Goal: Navigation & Orientation: Find specific page/section

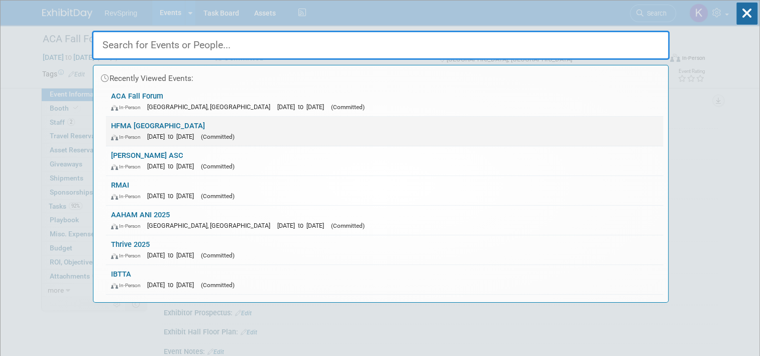
click at [186, 141] on link "HFMA Western Region In-Person Jan 21, 2024 to Jan 24, 2024 (Committed)" at bounding box center [384, 131] width 557 height 29
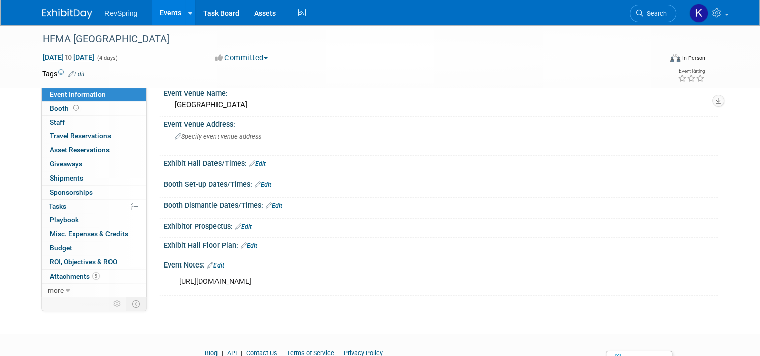
scroll to position [89, 0]
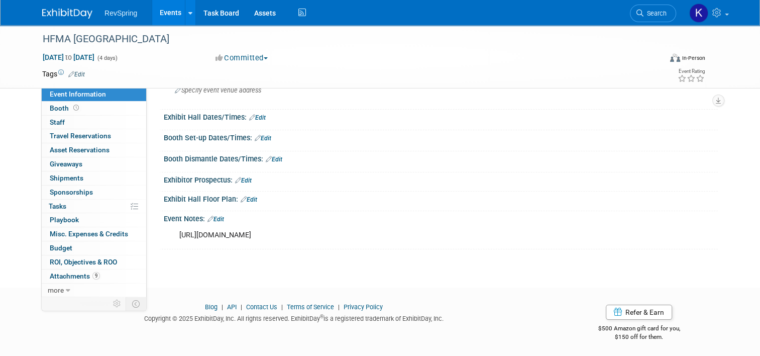
click at [212, 217] on link "Edit" at bounding box center [216, 219] width 17 height 7
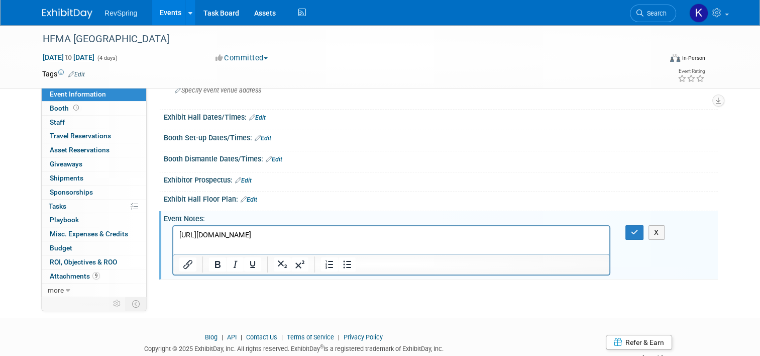
scroll to position [0, 0]
click at [653, 19] on link "Search" at bounding box center [653, 14] width 46 height 18
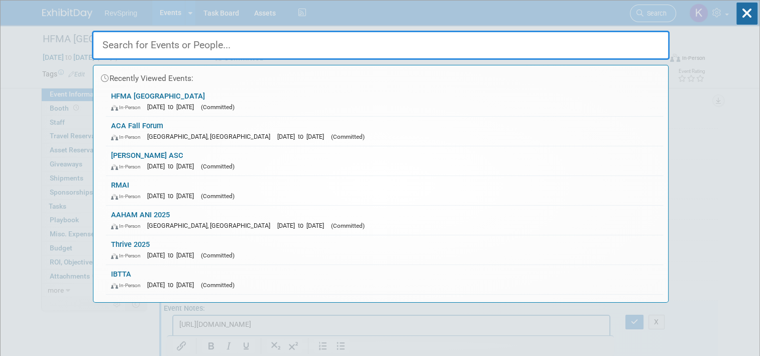
type input "w"
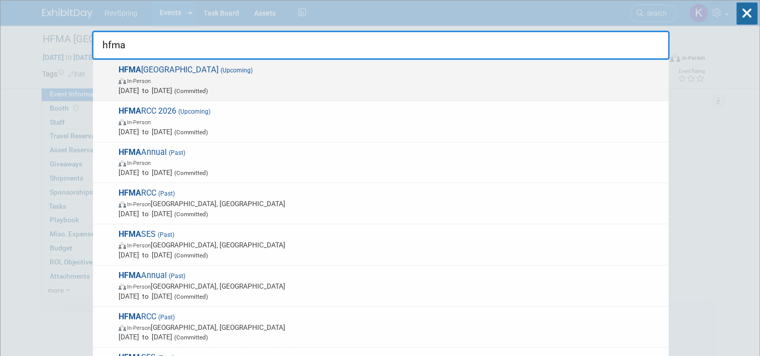
type input "hfma"
click at [489, 88] on span "Jan 18, 2026 to Jan 21, 2026 (Committed)" at bounding box center [391, 90] width 545 height 10
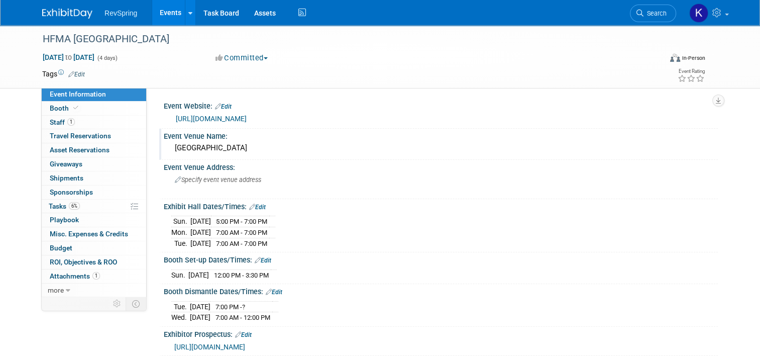
click at [426, 151] on div "Paris Las Vegas Hotel" at bounding box center [440, 148] width 539 height 16
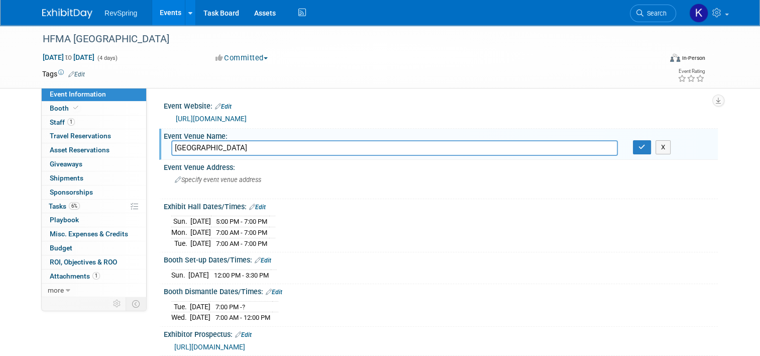
scroll to position [38, 0]
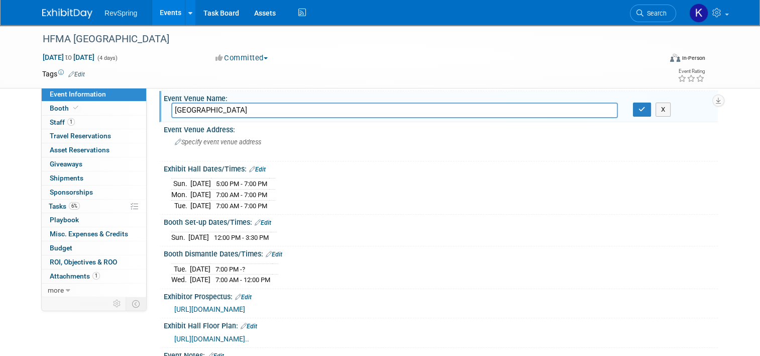
click at [400, 179] on div "Sun. Jan 18, 2026 5:00 PM - 7:00 PM Mon. Jan 19, 2026 7:00 AM - 7:00 PM Tue. Ja…" at bounding box center [440, 192] width 539 height 35
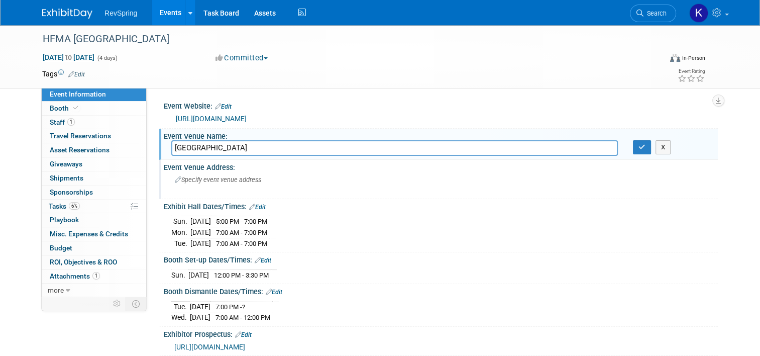
click at [175, 190] on div "Specify event venue address" at bounding box center [279, 183] width 216 height 23
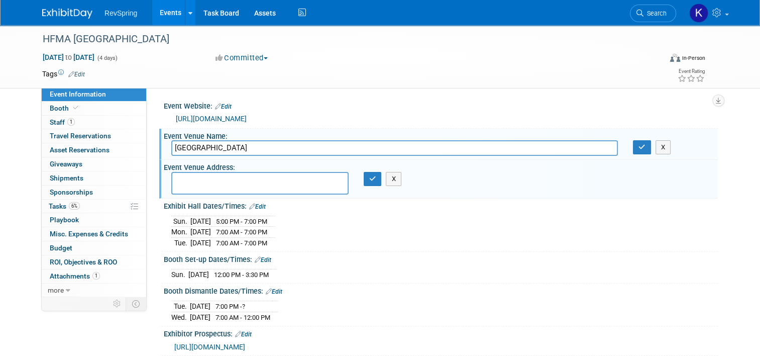
click at [149, 205] on div "Event Website: Edit https://www.hfma.org/chapters/western-symposium/ Event Venu…" at bounding box center [432, 191] width 571 height 209
click at [402, 177] on div "Event Venue Address: X" at bounding box center [438, 179] width 559 height 39
click at [394, 178] on button "X" at bounding box center [394, 179] width 16 height 14
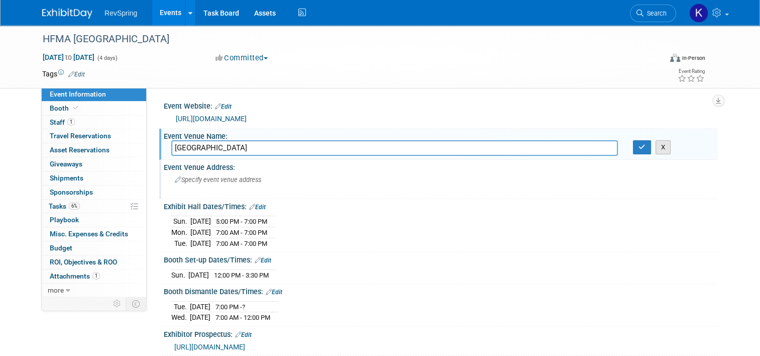
click at [667, 153] on button "X" at bounding box center [664, 147] width 16 height 14
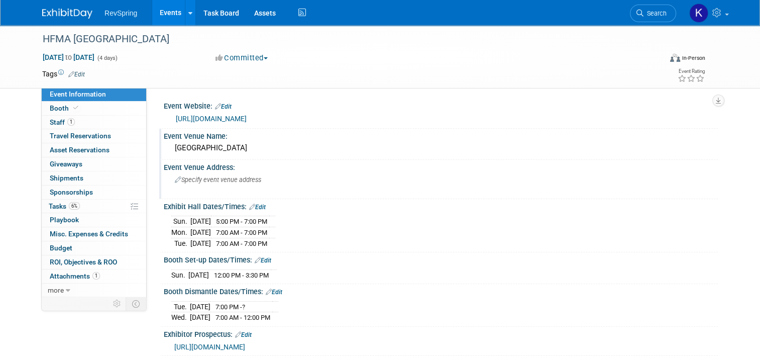
click at [417, 81] on div "Tags Edit Event Rating" at bounding box center [374, 76] width 679 height 18
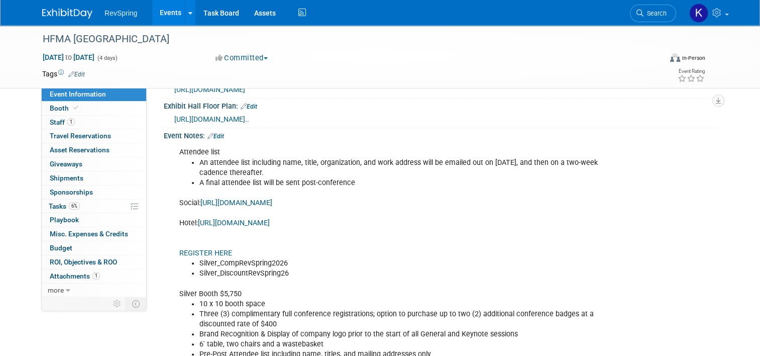
scroll to position [316, 0]
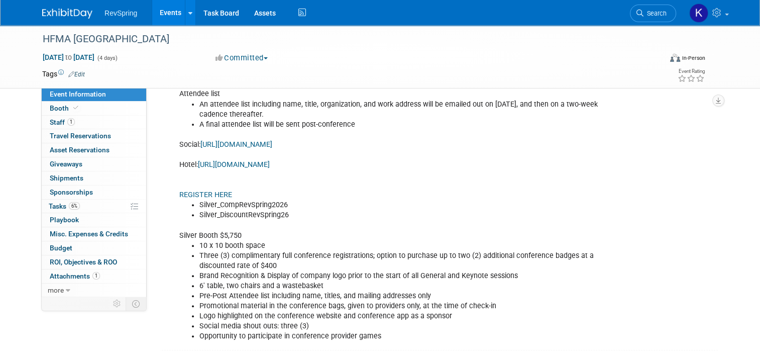
click at [200, 199] on link "REGISTER HERE" at bounding box center [205, 194] width 53 height 9
click at [164, 20] on link "Events" at bounding box center [170, 12] width 37 height 25
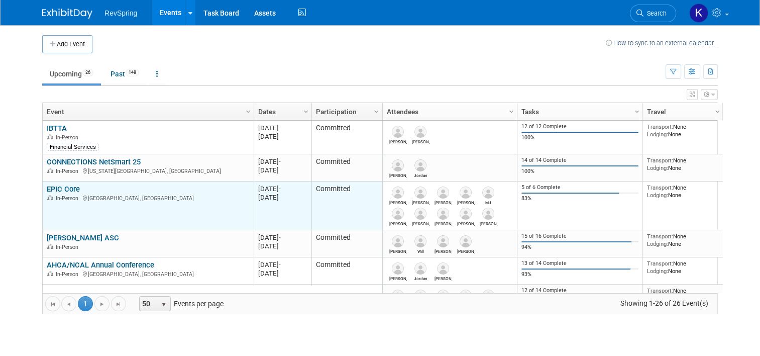
click at [68, 185] on link "EPIC Core" at bounding box center [63, 188] width 33 height 9
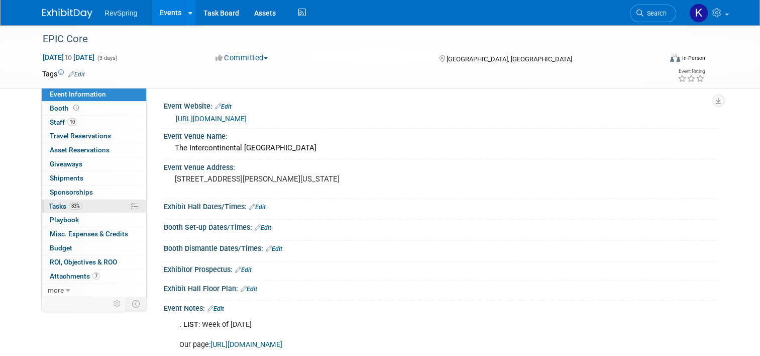
click at [80, 209] on link "83% Tasks 83%" at bounding box center [94, 207] width 105 height 14
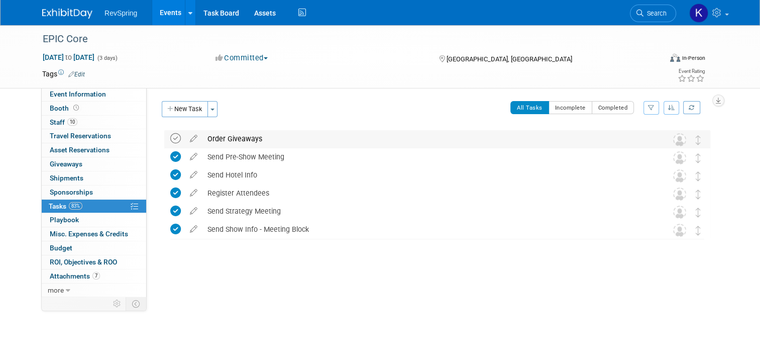
click at [172, 141] on icon at bounding box center [175, 138] width 11 height 11
click at [162, 12] on link "Events" at bounding box center [170, 12] width 37 height 25
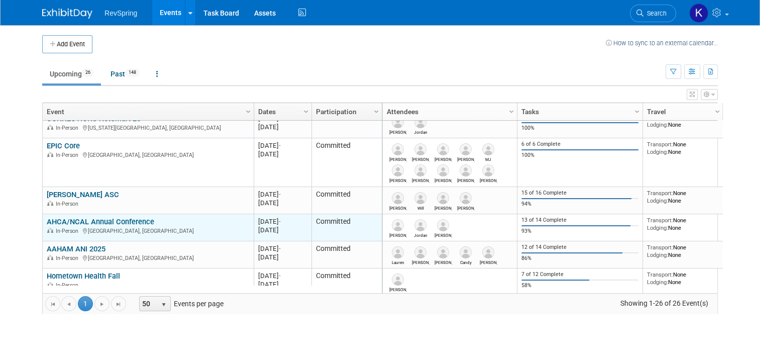
scroll to position [43, 0]
click at [121, 221] on link "AHCA/NCAL Annual Conference" at bounding box center [101, 221] width 108 height 9
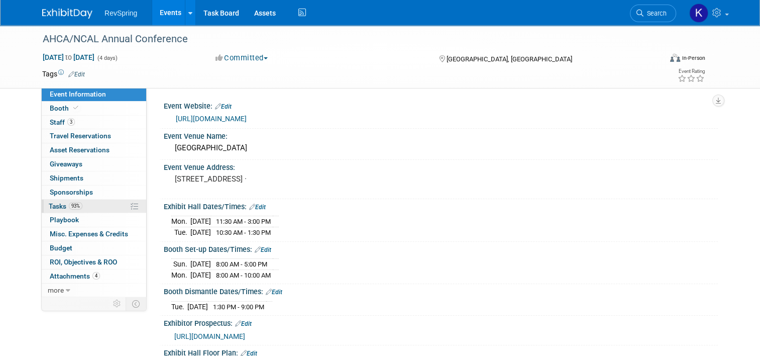
click at [85, 205] on link "93% Tasks 93%" at bounding box center [94, 207] width 105 height 14
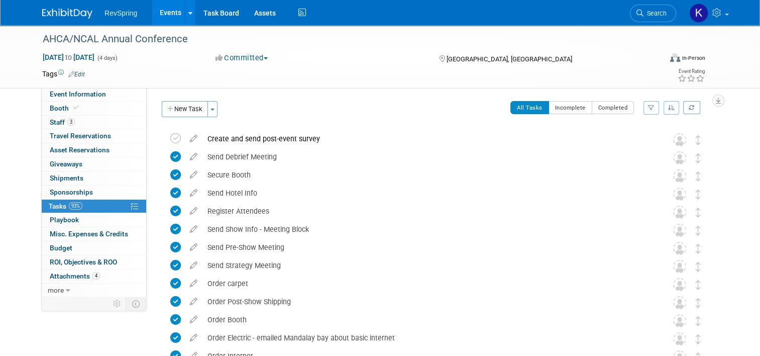
click at [165, 14] on link "Events" at bounding box center [170, 12] width 37 height 25
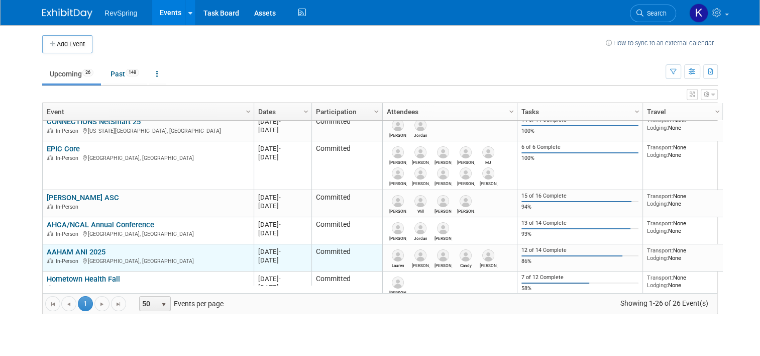
scroll to position [44, 0]
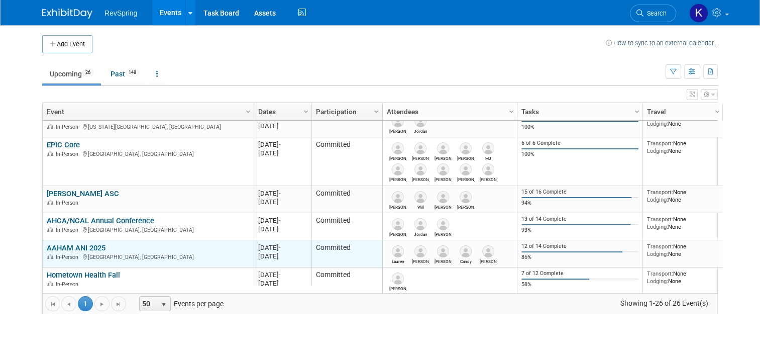
click at [92, 243] on link "AAHAM ANI 2025" at bounding box center [76, 247] width 59 height 9
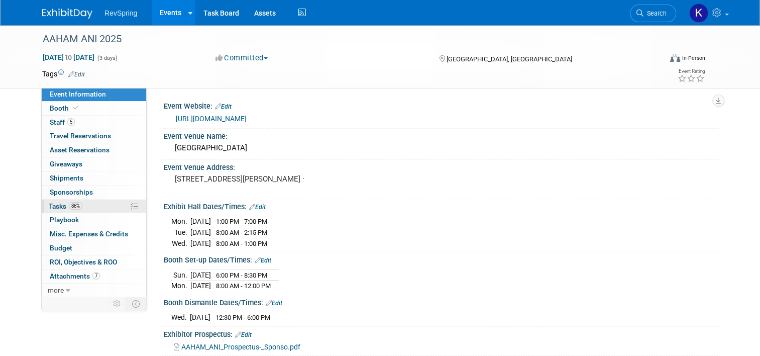
click at [86, 207] on link "86% Tasks 86%" at bounding box center [94, 207] width 105 height 14
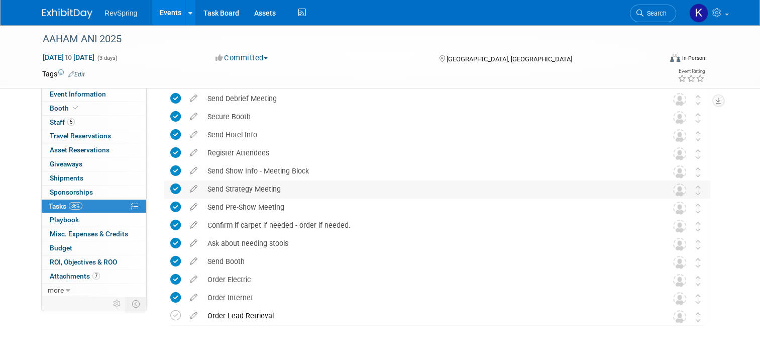
scroll to position [32, 0]
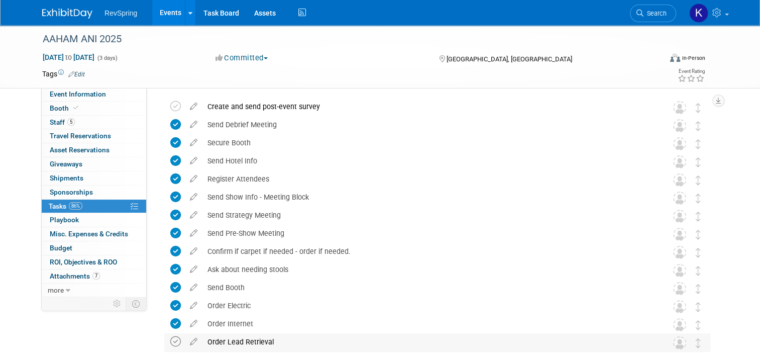
click at [173, 341] on icon at bounding box center [175, 341] width 11 height 11
click at [76, 97] on span "Event Information" at bounding box center [78, 94] width 56 height 8
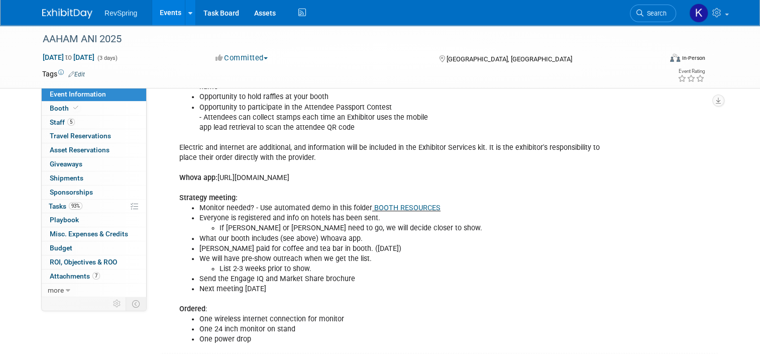
scroll to position [568, 0]
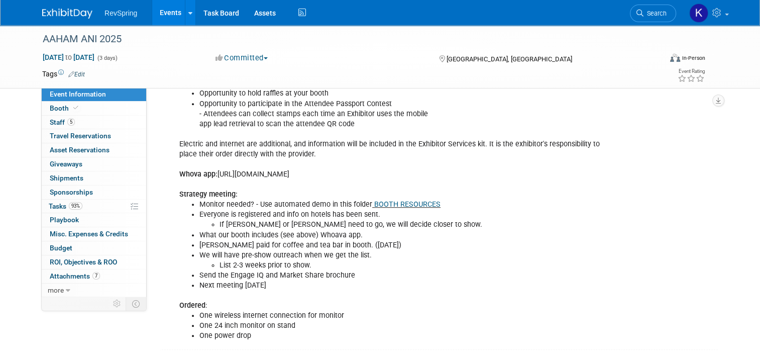
click at [173, 3] on link "Events" at bounding box center [170, 12] width 37 height 25
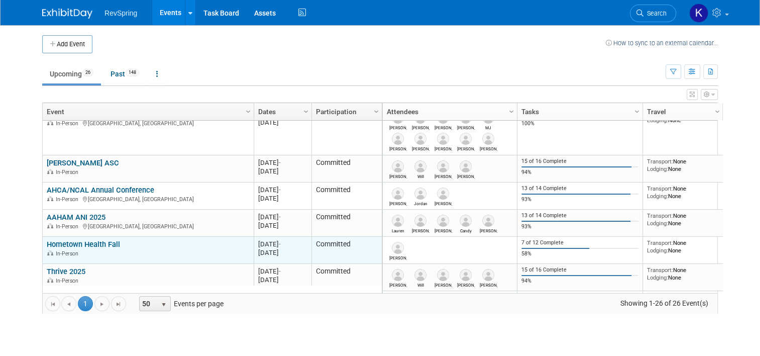
scroll to position [74, 0]
click at [104, 241] on link "Hometown Health Fall" at bounding box center [83, 244] width 73 height 9
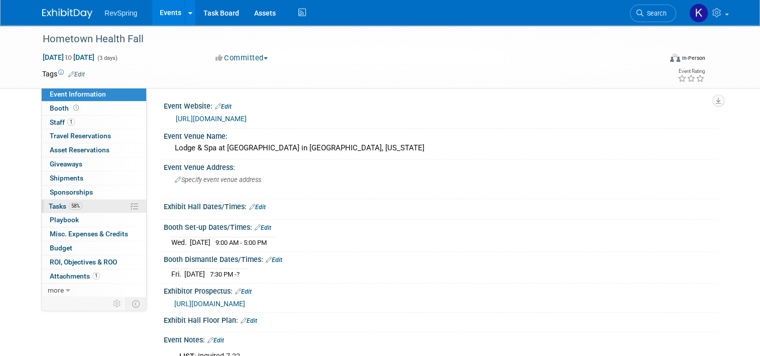
click at [84, 209] on link "58% Tasks 58%" at bounding box center [94, 207] width 105 height 14
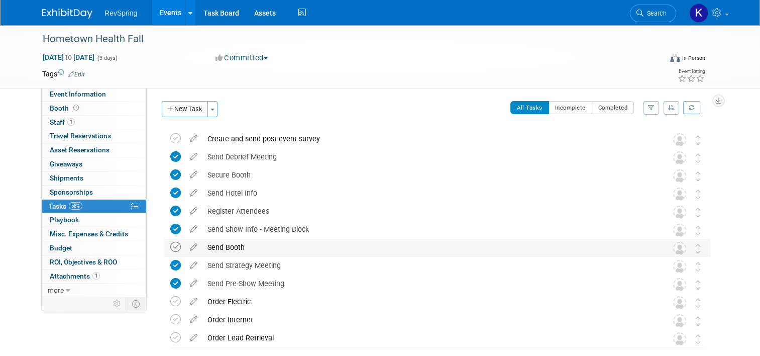
click at [170, 244] on icon at bounding box center [175, 247] width 11 height 11
click at [170, 306] on icon at bounding box center [175, 301] width 11 height 11
click at [170, 325] on td at bounding box center [177, 320] width 15 height 18
click at [170, 332] on icon at bounding box center [175, 337] width 11 height 11
click at [171, 317] on icon at bounding box center [175, 319] width 11 height 11
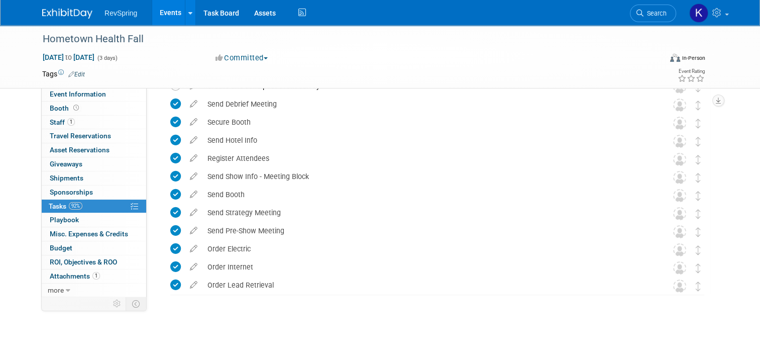
scroll to position [52, 0]
click at [73, 120] on link "1 Staff 1" at bounding box center [94, 123] width 105 height 14
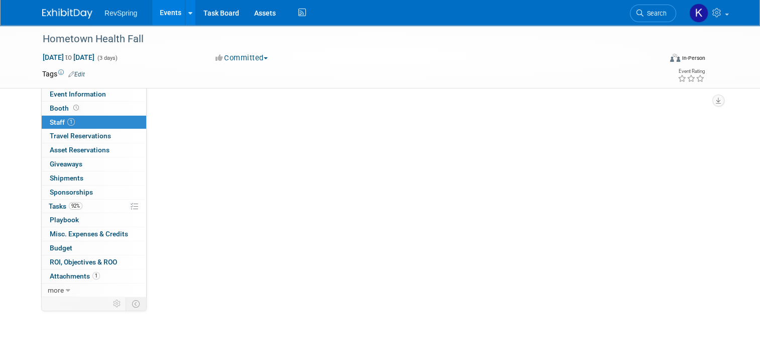
scroll to position [0, 0]
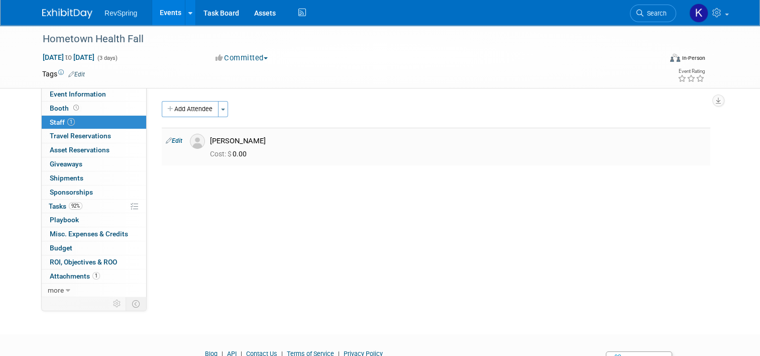
click at [235, 143] on div "[PERSON_NAME]" at bounding box center [458, 141] width 497 height 10
click at [86, 99] on link "Event Information" at bounding box center [94, 94] width 105 height 14
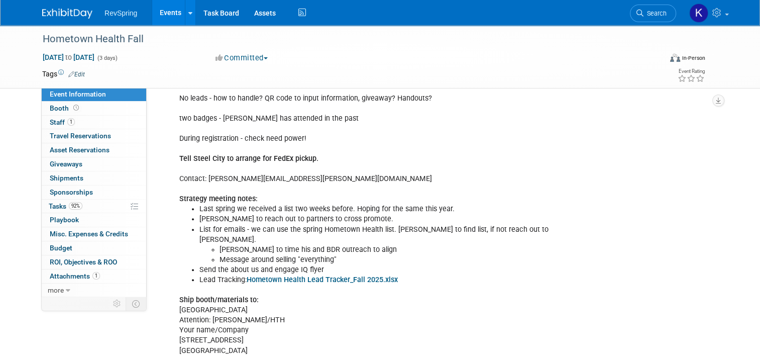
scroll to position [341, 0]
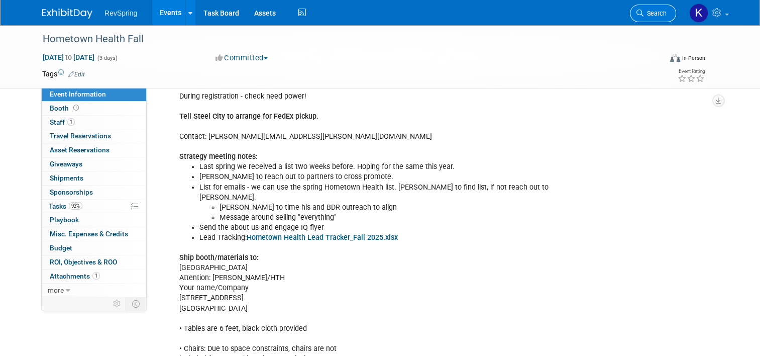
click at [663, 15] on span "Search" at bounding box center [655, 14] width 23 height 8
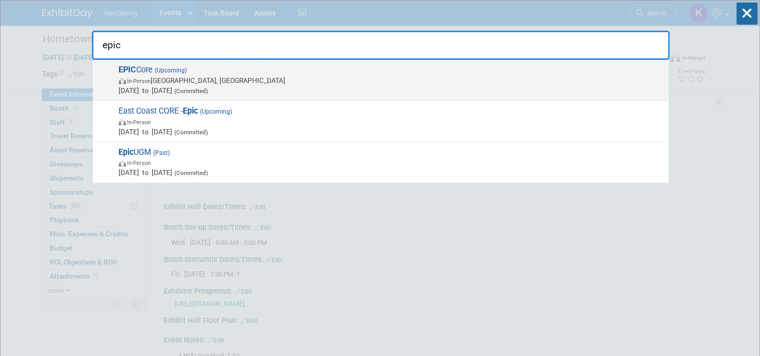
type input "epic"
click at [459, 85] on span "Oct 15, 2025 to Oct 17, 2025 (Committed)" at bounding box center [391, 90] width 545 height 10
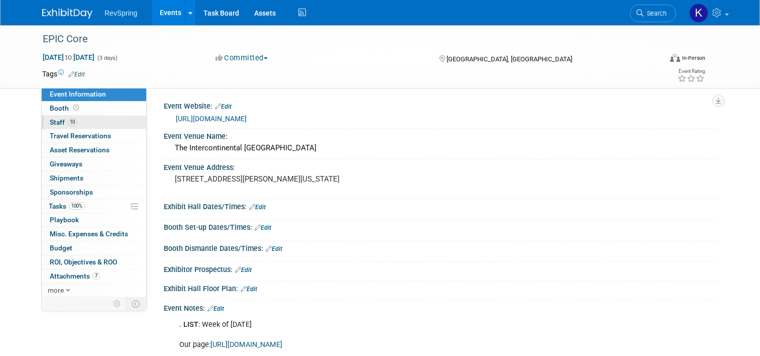
click at [90, 123] on link "10 Staff 10" at bounding box center [94, 123] width 105 height 14
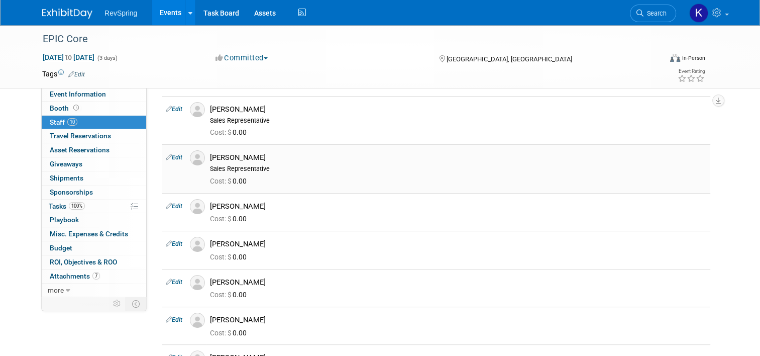
scroll to position [180, 0]
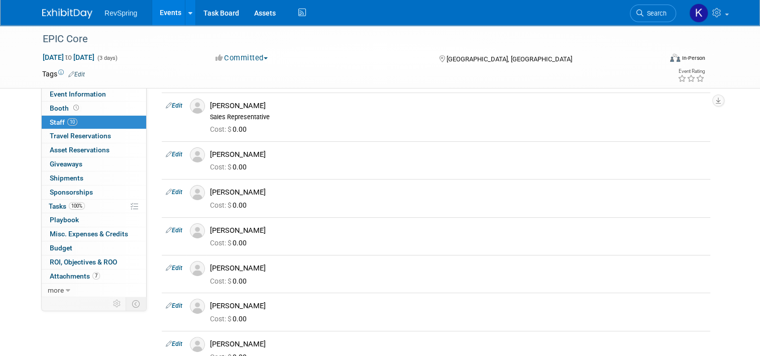
click at [173, 15] on link "Events" at bounding box center [170, 12] width 37 height 25
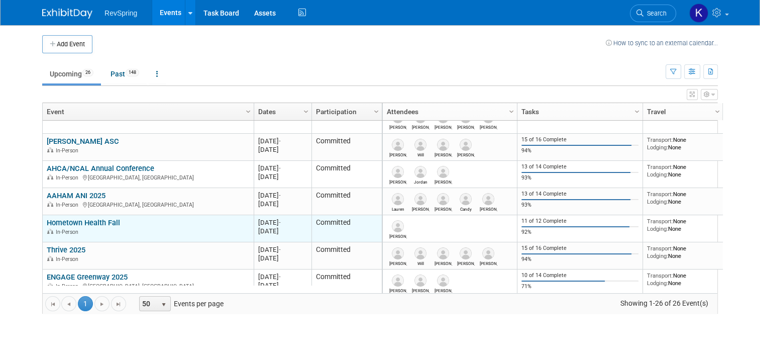
click at [105, 223] on link "Hometown Health Fall" at bounding box center [83, 222] width 73 height 9
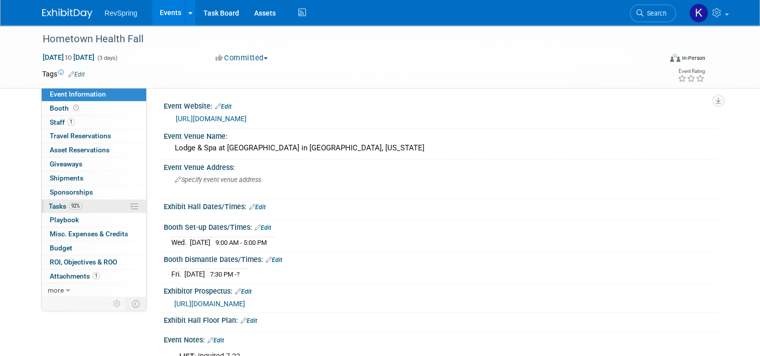
click at [73, 208] on span "92%" at bounding box center [76, 206] width 14 height 8
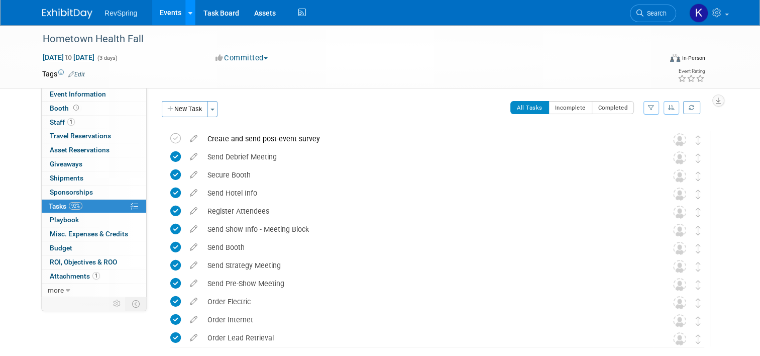
click at [185, 9] on link at bounding box center [190, 12] width 11 height 25
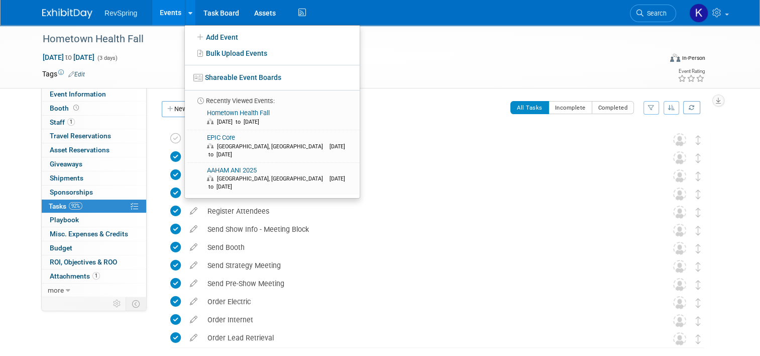
click at [152, 8] on link "Events" at bounding box center [170, 12] width 37 height 25
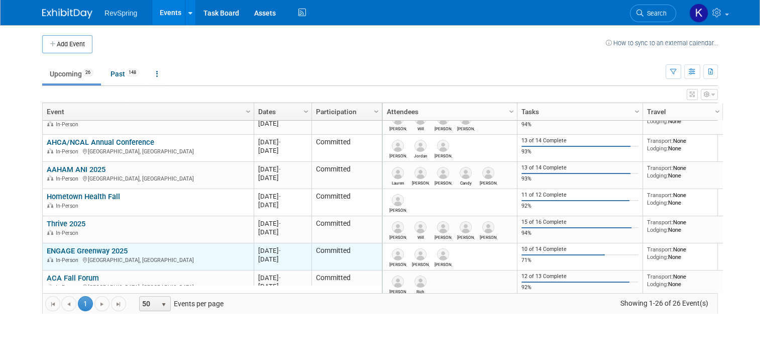
scroll to position [128, 0]
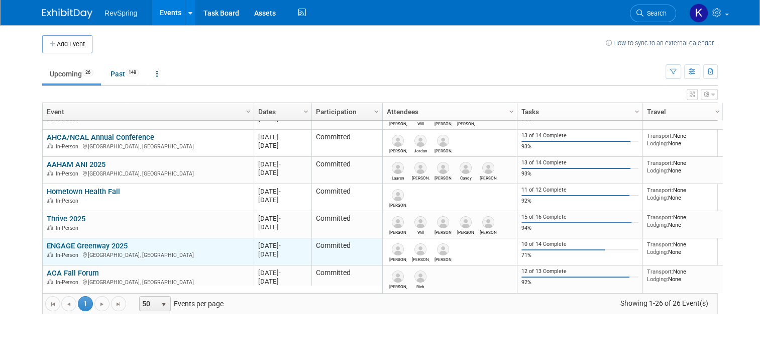
click at [117, 243] on link "ENGAGE Greenway 2025" at bounding box center [87, 245] width 81 height 9
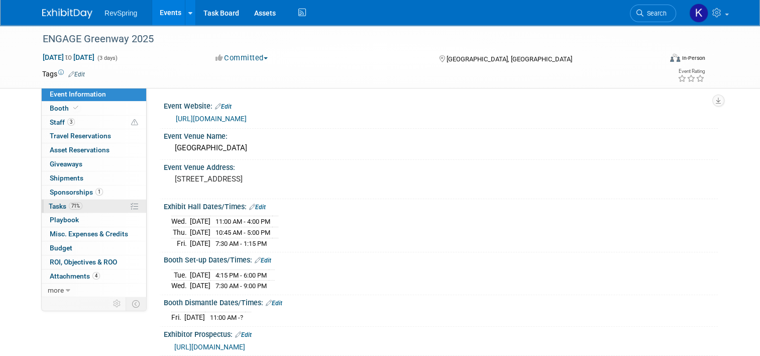
click at [99, 207] on link "71% Tasks 71%" at bounding box center [94, 207] width 105 height 14
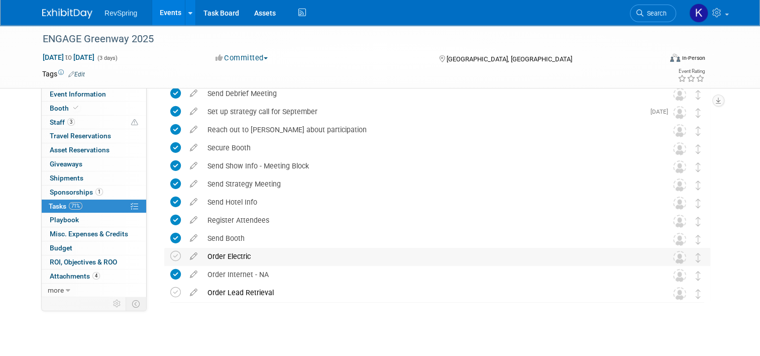
scroll to position [82, 0]
click at [106, 108] on link "Booth" at bounding box center [94, 109] width 105 height 14
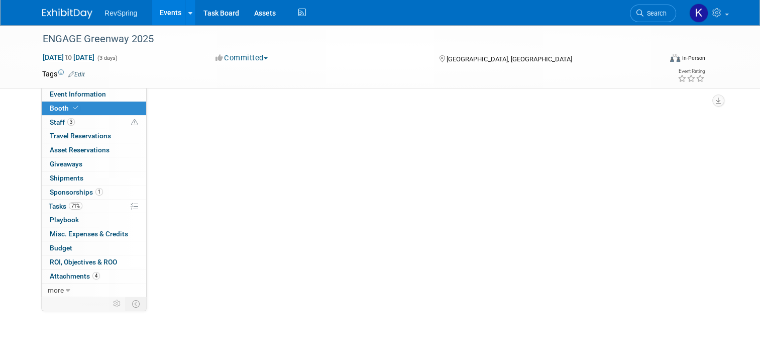
scroll to position [0, 0]
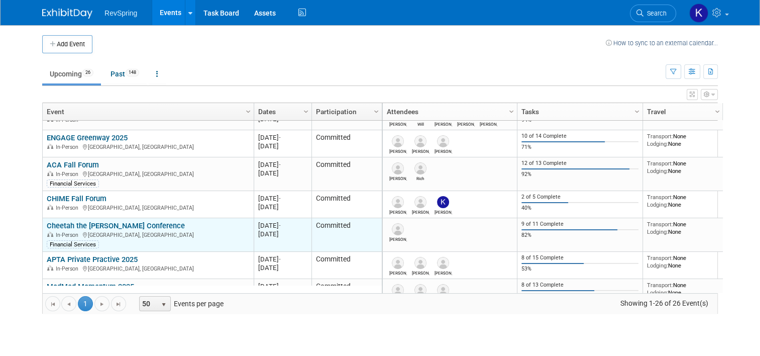
scroll to position [255, 0]
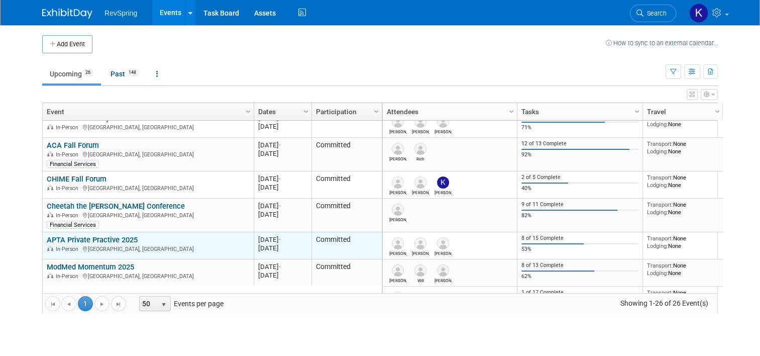
click at [101, 238] on link "APTA Private Practive 2025" at bounding box center [92, 239] width 91 height 9
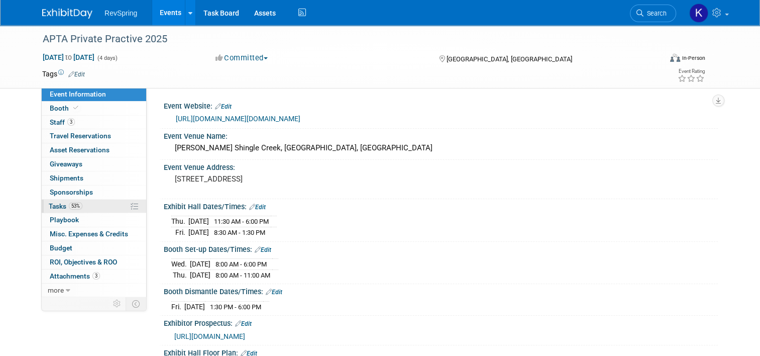
click at [88, 210] on link "53% Tasks 53%" at bounding box center [94, 207] width 105 height 14
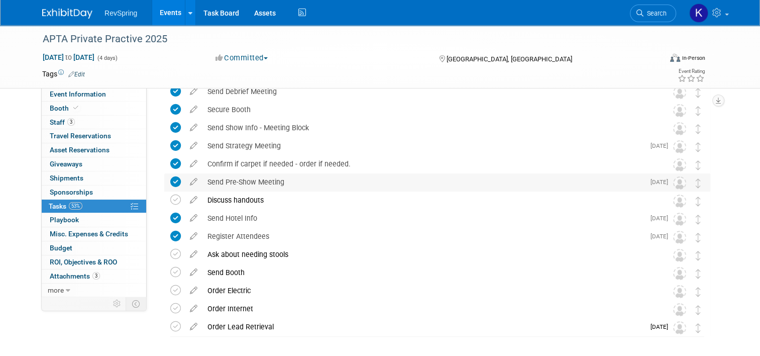
scroll to position [66, 0]
click at [104, 93] on link "Event Information" at bounding box center [94, 94] width 105 height 14
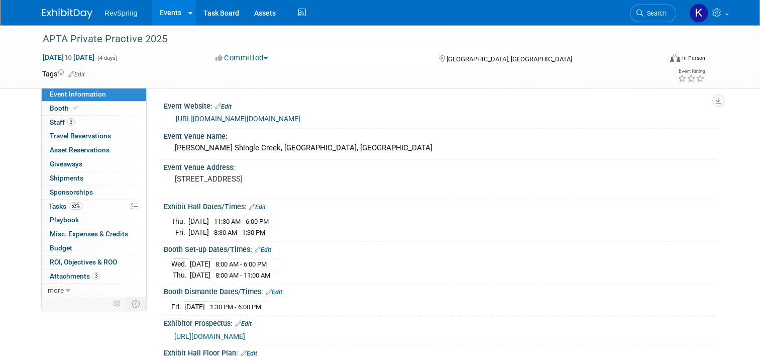
scroll to position [0, 0]
click at [138, 327] on div "Event Information Event Info Booth Booth 3 Staff 3 Staff 0 Travel Reservations …" at bounding box center [380, 244] width 691 height 438
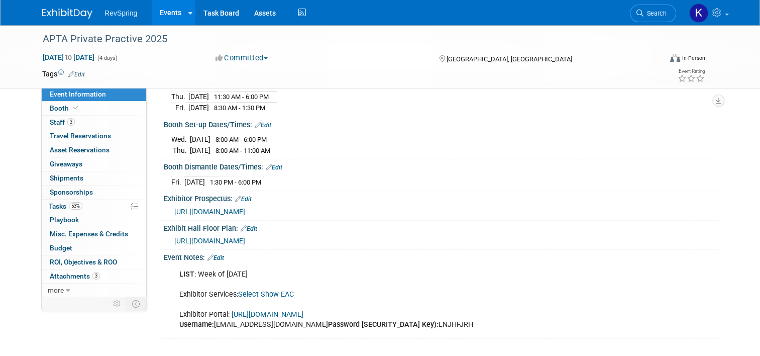
click at [252, 311] on link "[URL][DOMAIN_NAME]" at bounding box center [268, 314] width 72 height 9
click at [101, 112] on link "Booth" at bounding box center [94, 109] width 105 height 14
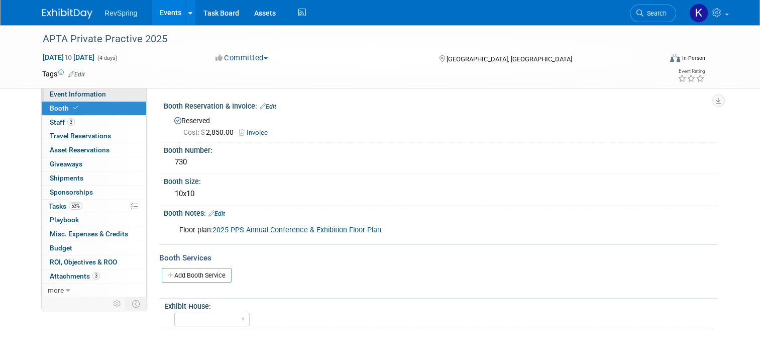
click at [112, 99] on link "Event Information" at bounding box center [94, 94] width 105 height 14
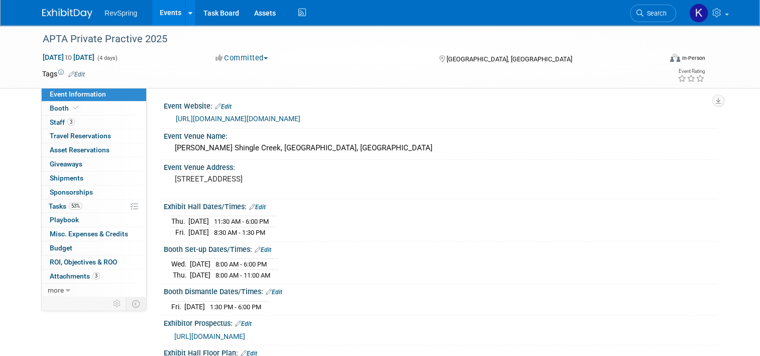
scroll to position [125, 0]
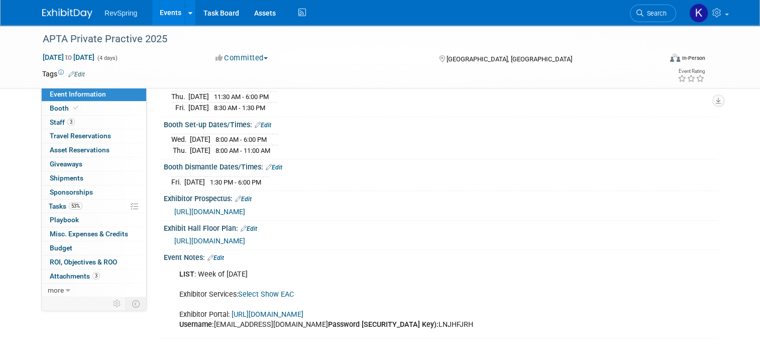
click at [267, 291] on link "Select Show EAC" at bounding box center [266, 294] width 56 height 9
